Goal: Task Accomplishment & Management: Manage account settings

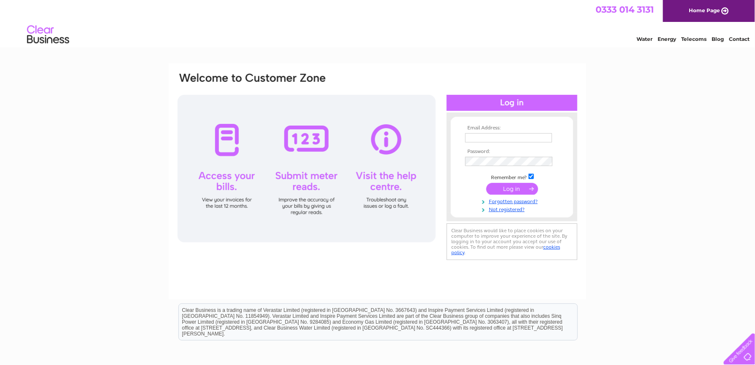
type input "[EMAIL_ADDRESS][DOMAIN_NAME]"
click at [515, 188] on input "submit" at bounding box center [512, 189] width 52 height 12
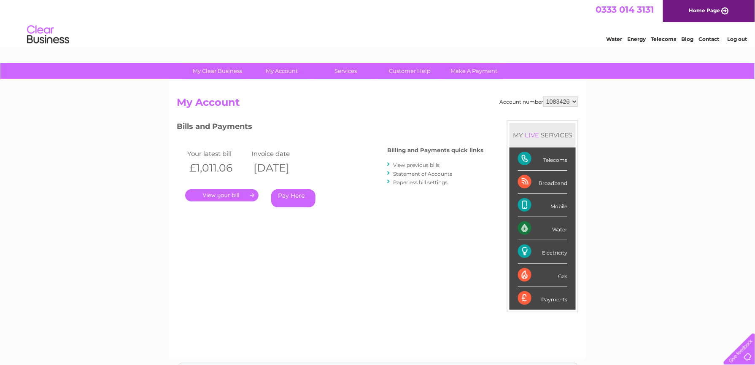
click at [515, 188] on li "Broadband" at bounding box center [542, 182] width 66 height 23
click at [224, 196] on link "." at bounding box center [221, 195] width 73 height 12
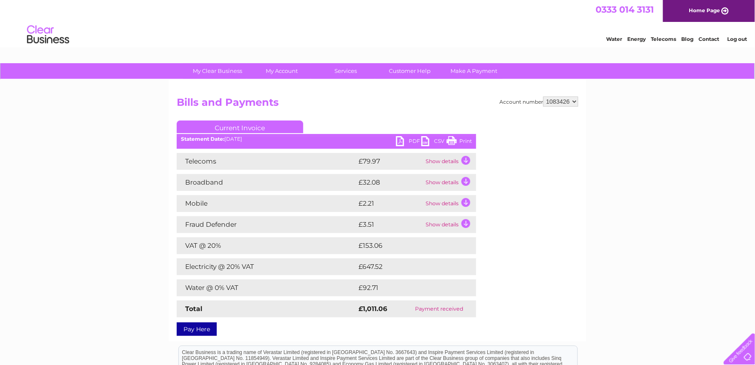
click at [410, 140] on link "PDF" at bounding box center [408, 142] width 25 height 12
